Goal: Check status: Check status

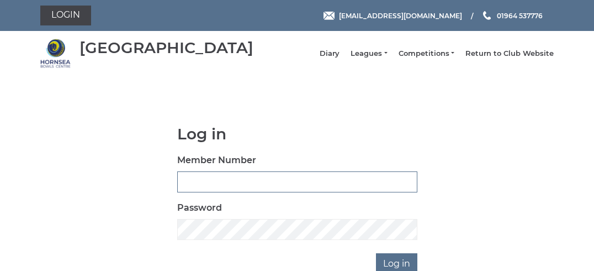
type input "0120"
click at [372, 60] on link "Leagues" at bounding box center [369, 55] width 36 height 10
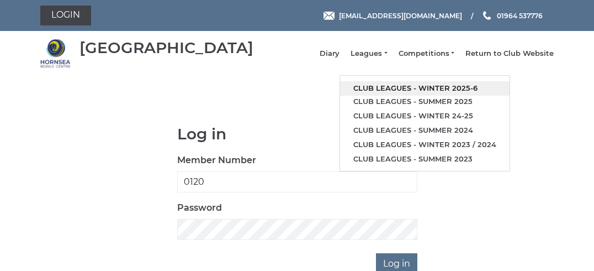
click at [393, 93] on link "Club leagues - Winter 2025-6" at bounding box center [425, 88] width 170 height 14
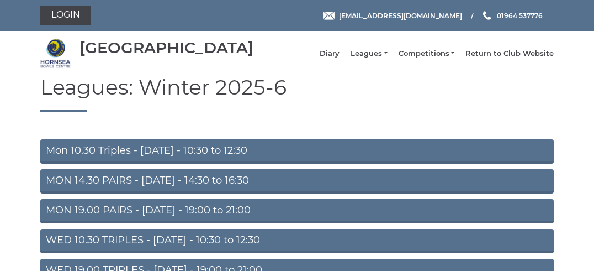
scroll to position [127, 0]
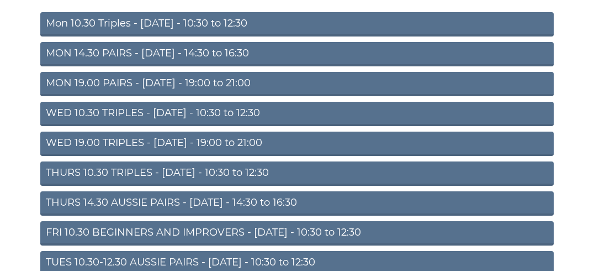
click at [145, 29] on link "Mon 10.30 Triples - Monday - 10:30 to 12:30" at bounding box center [297, 24] width 514 height 24
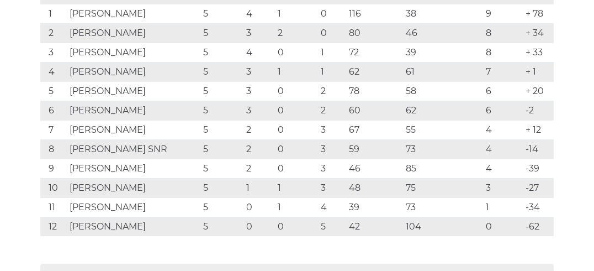
scroll to position [254, 0]
